Goal: Navigation & Orientation: Find specific page/section

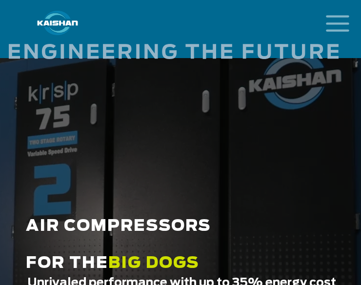
scroll to position [49, 0]
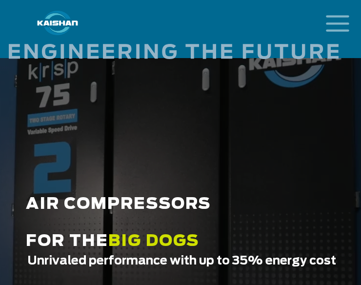
click at [338, 25] on icon "mobile menu" at bounding box center [337, 22] width 31 height 30
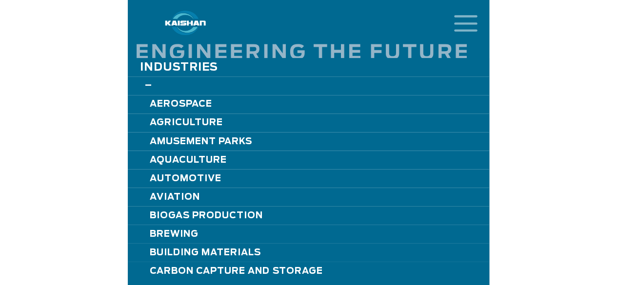
scroll to position [488, 0]
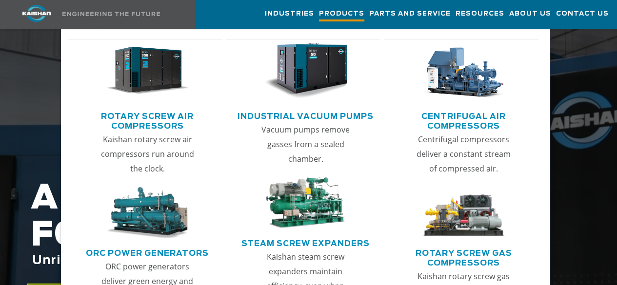
click at [319, 16] on span "Products" at bounding box center [341, 14] width 45 height 13
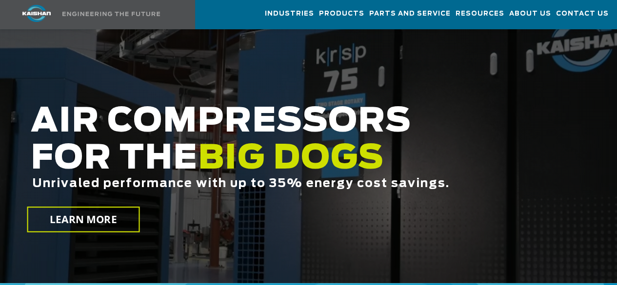
scroll to position [586, 0]
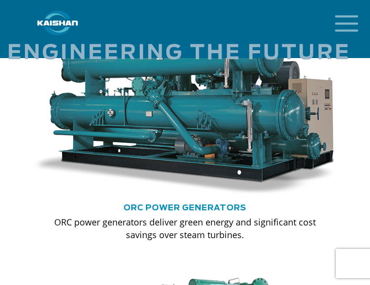
scroll to position [1366, 0]
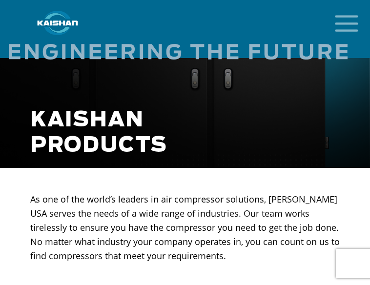
scroll to position [0, 0]
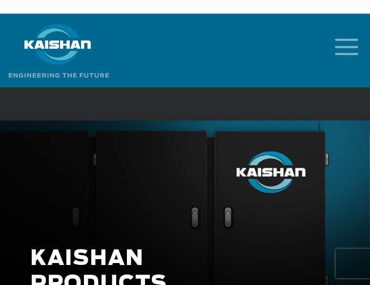
click at [346, 31] on icon "mobile menu" at bounding box center [346, 46] width 31 height 30
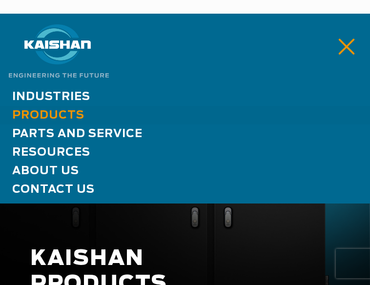
click at [81, 83] on div at bounding box center [185, 184] width 370 height 244
